Goal: Transaction & Acquisition: Purchase product/service

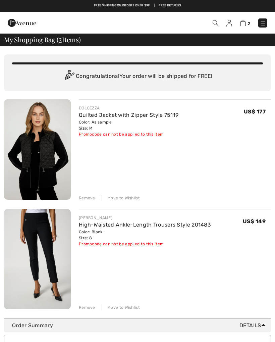
click at [87, 198] on div "Remove" at bounding box center [87, 198] width 16 height 6
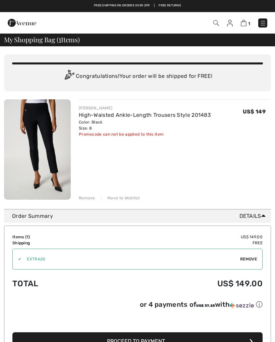
click at [89, 198] on div "Remove" at bounding box center [87, 198] width 16 height 6
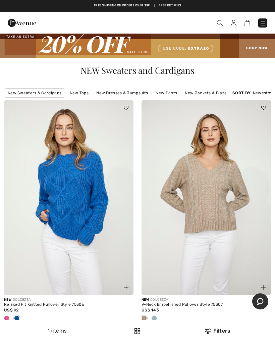
click at [242, 124] on link "Newest" at bounding box center [244, 121] width 43 height 10
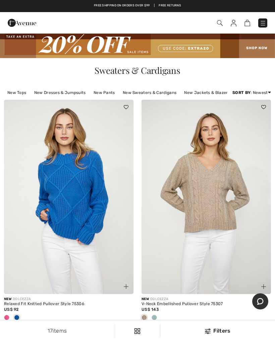
click at [243, 135] on link "Best Sellers" at bounding box center [244, 131] width 43 height 10
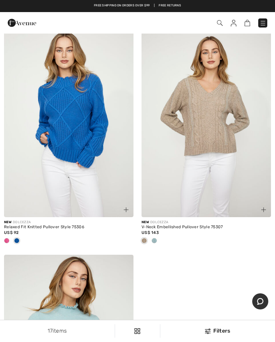
scroll to position [1682, 0]
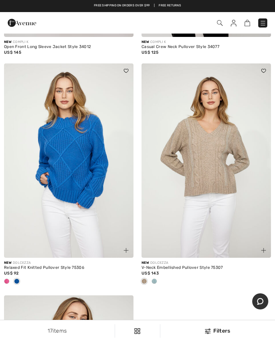
click at [157, 279] on span at bounding box center [154, 280] width 5 height 5
